Goal: Task Accomplishment & Management: Manage account settings

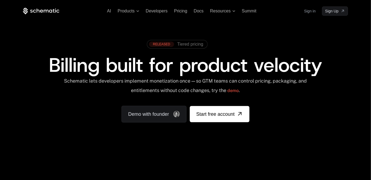
click at [302, 9] on div "AI Products Developers Pricing Docs Resources Summit Sign in Sign Up" at bounding box center [185, 10] width 325 height 9
click at [306, 11] on link "Sign in" at bounding box center [310, 11] width 12 height 9
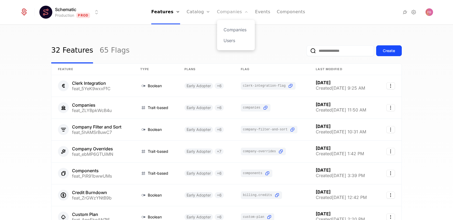
click at [224, 12] on link "Companies" at bounding box center [233, 12] width 32 height 24
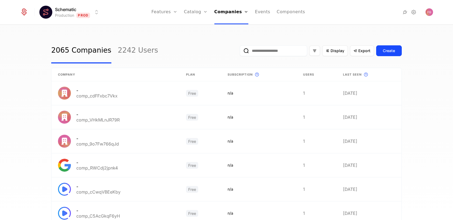
click at [269, 54] on input "email" at bounding box center [273, 50] width 67 height 11
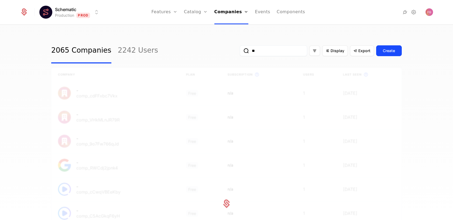
type input "*"
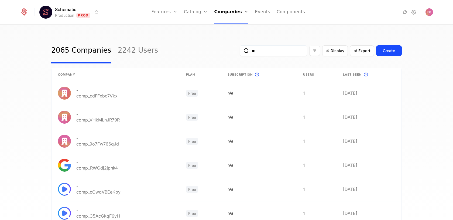
type input "*"
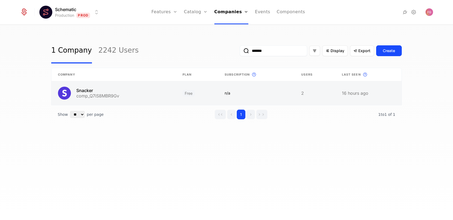
type input "*******"
click at [156, 98] on link at bounding box center [114, 93] width 125 height 24
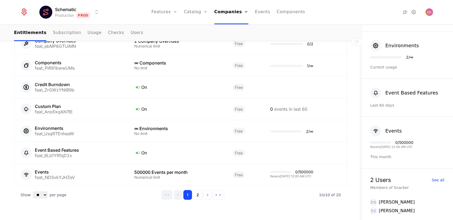
scroll to position [375, 0]
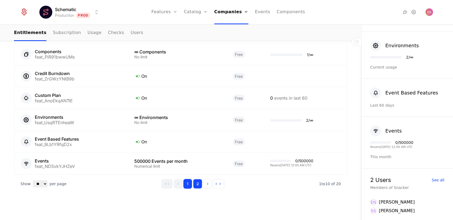
click at [198, 179] on button "2" at bounding box center [197, 184] width 9 height 10
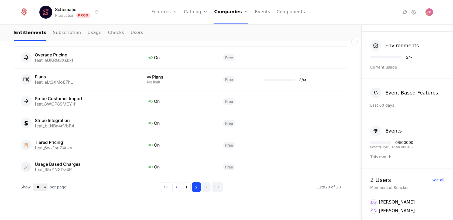
scroll to position [375, 0]
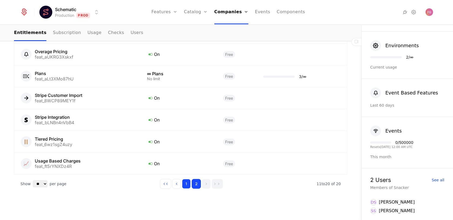
click at [188, 179] on button "1" at bounding box center [186, 184] width 9 height 10
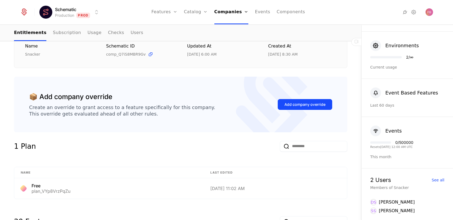
scroll to position [88, 0]
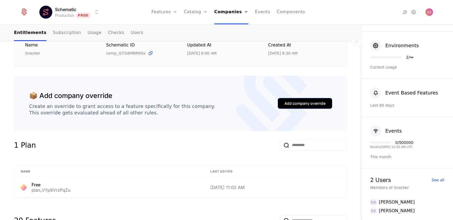
click at [292, 104] on div "Add company override" at bounding box center [305, 103] width 41 height 5
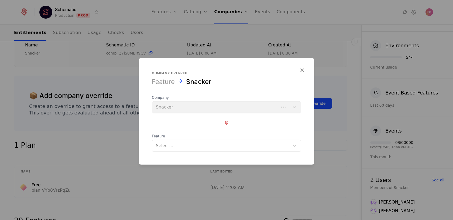
click at [197, 148] on div at bounding box center [221, 146] width 130 height 8
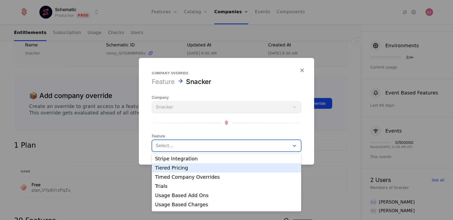
scroll to position [238, 0]
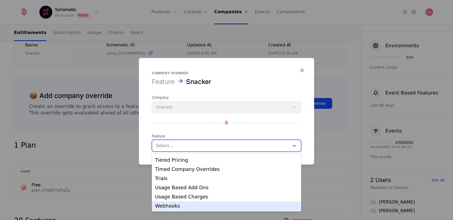
click at [176, 209] on div "Webhooks" at bounding box center [226, 205] width 149 height 9
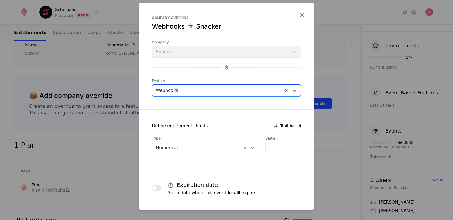
click at [230, 147] on div at bounding box center [197, 148] width 82 height 8
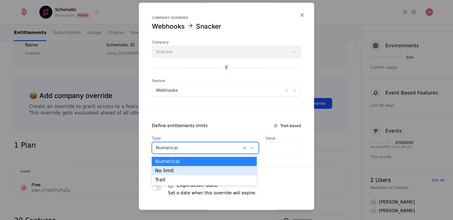
click at [221, 168] on div "No limit" at bounding box center [204, 170] width 98 height 5
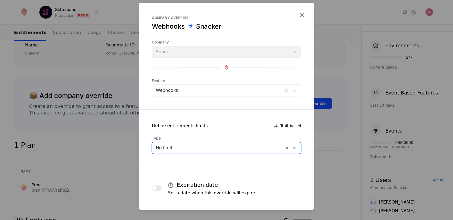
scroll to position [23, 0]
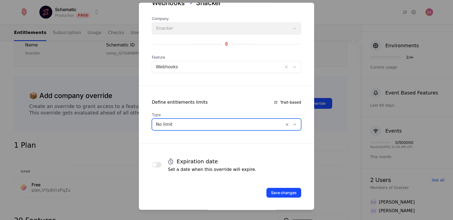
click at [158, 164] on button "button" at bounding box center [157, 164] width 10 height 5
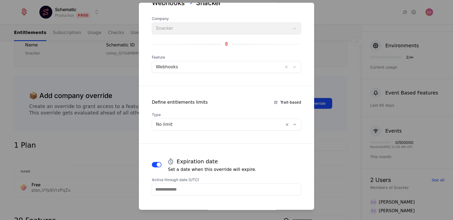
click at [177, 188] on input "Active through date (UTC)" at bounding box center [226, 189] width 149 height 12
click at [278, 153] on form "Company override Webhooks Snacker Company Snacker Feature Webhooks Define entit…" at bounding box center [226, 106] width 175 height 254
click at [182, 192] on input "Active through date (UTC)" at bounding box center [226, 189] width 149 height 12
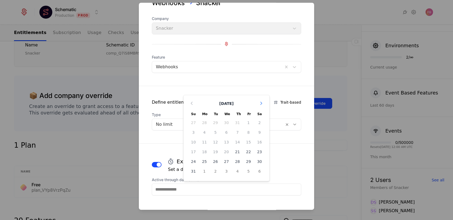
click at [263, 105] on icon "Choose Date" at bounding box center [261, 102] width 5 height 5
click at [261, 112] on icon "Choose Date" at bounding box center [261, 112] width 5 height 5
click at [249, 169] on div "31" at bounding box center [248, 171] width 11 height 9
type input "**********"
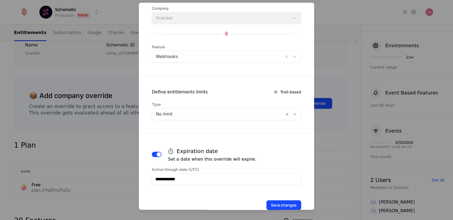
scroll to position [46, 0]
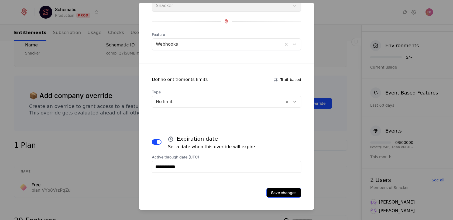
click at [284, 192] on button "Save changes" at bounding box center [284, 193] width 35 height 10
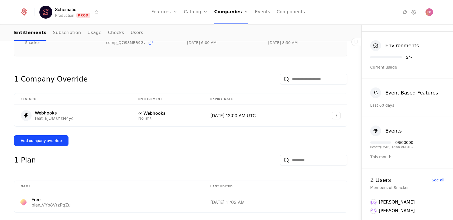
scroll to position [112, 0]
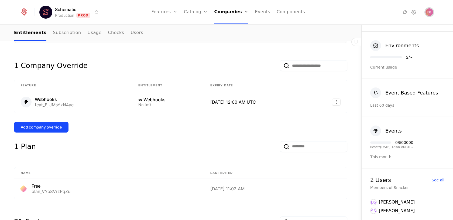
click at [429, 12] on img "Open user button" at bounding box center [430, 12] width 8 height 8
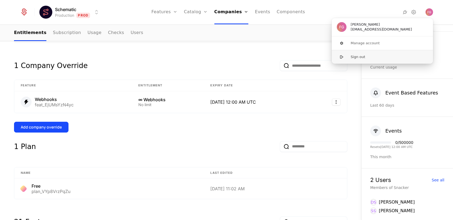
click at [362, 55] on button "Sign out" at bounding box center [383, 57] width 102 height 14
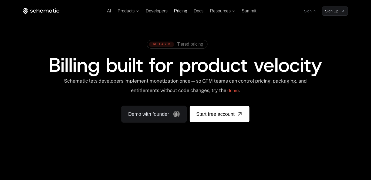
click at [178, 12] on span "Pricing" at bounding box center [180, 11] width 13 height 5
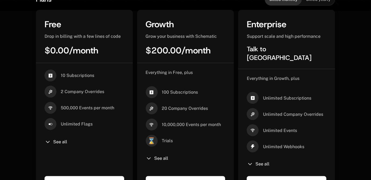
scroll to position [187, 0]
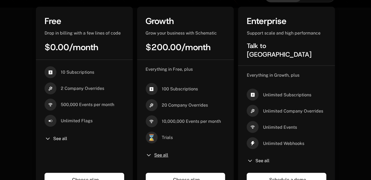
click at [159, 153] on span "See all" at bounding box center [161, 155] width 14 height 4
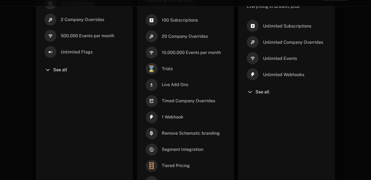
scroll to position [255, 0]
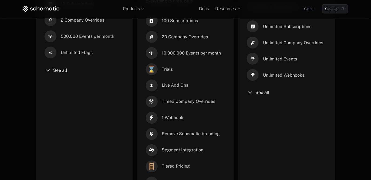
click at [58, 68] on span "See all" at bounding box center [60, 70] width 14 height 4
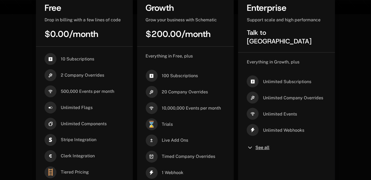
scroll to position [175, 0]
